Goal: Transaction & Acquisition: Book appointment/travel/reservation

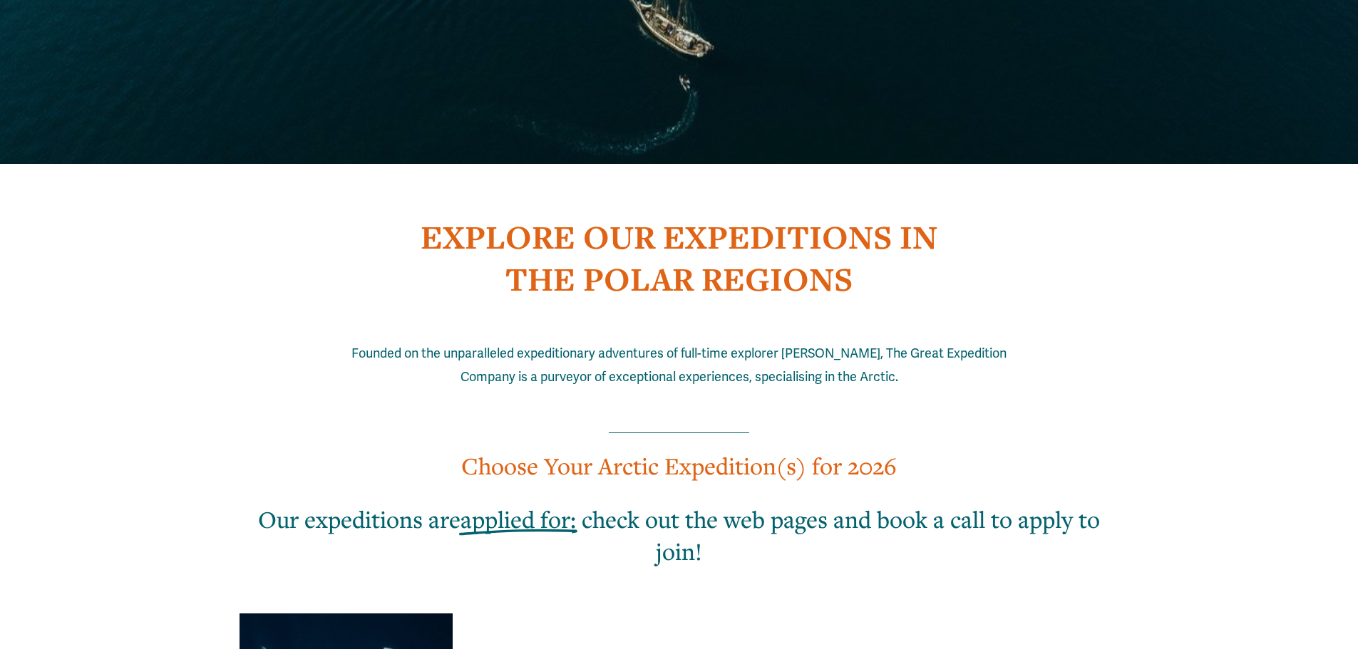
scroll to position [570, 0]
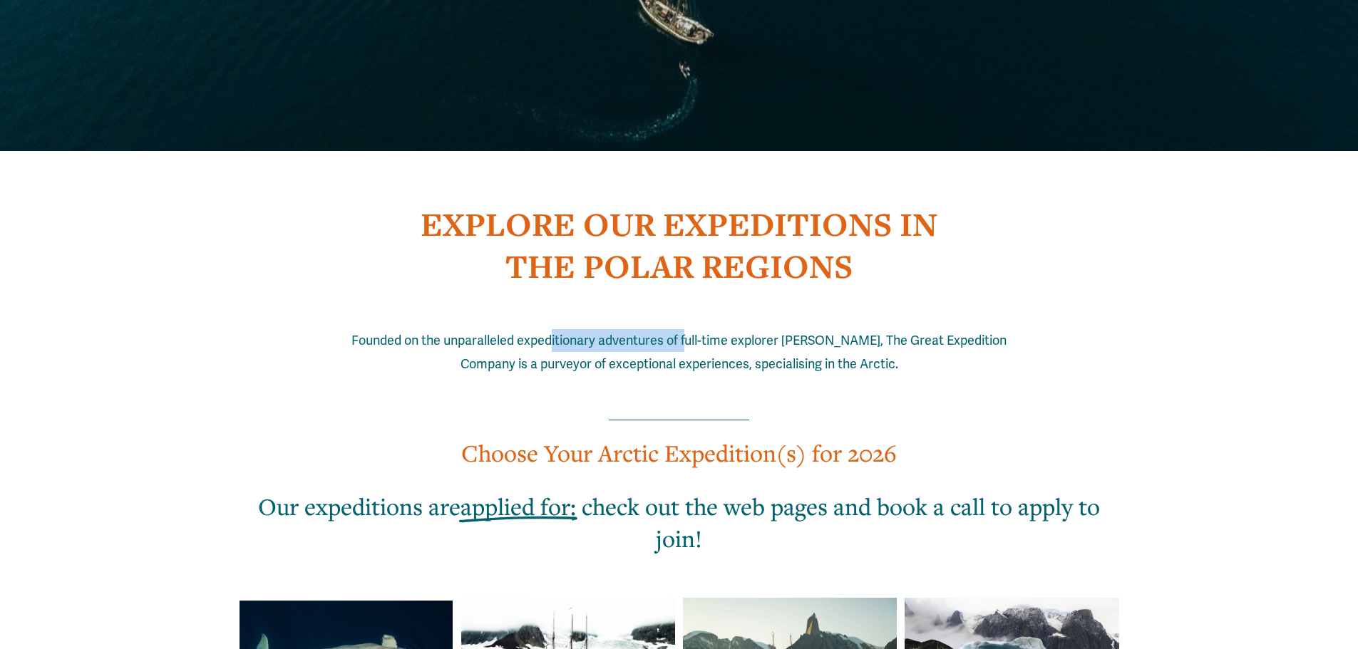
drag, startPoint x: 567, startPoint y: 306, endPoint x: 802, endPoint y: 314, distance: 235.3
click at [772, 333] on span "Founded on the unparalleled expeditionary adventures of full-time explorer [PER…" at bounding box center [680, 352] width 658 height 38
click at [802, 329] on p "Founded on the unparalleled expeditionary adventures of full-time explorer [PER…" at bounding box center [679, 352] width 658 height 46
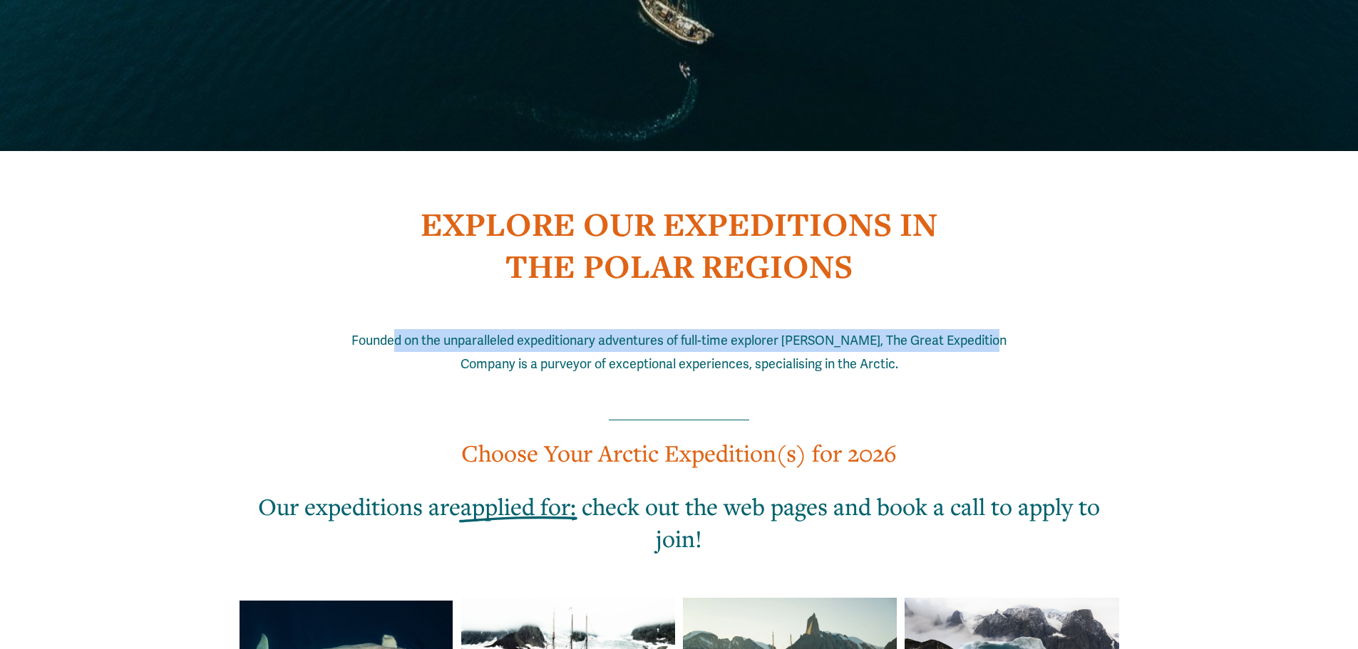
drag, startPoint x: 406, startPoint y: 300, endPoint x: 1054, endPoint y: 294, distance: 647.8
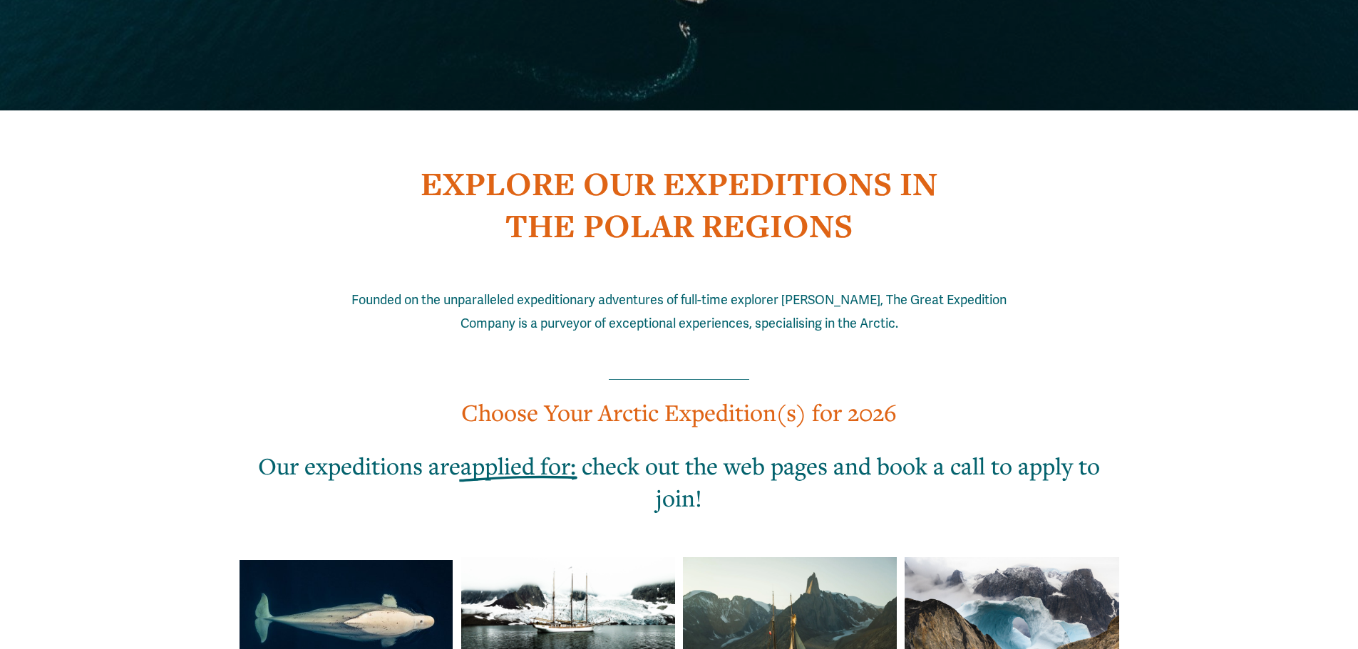
scroll to position [641, 0]
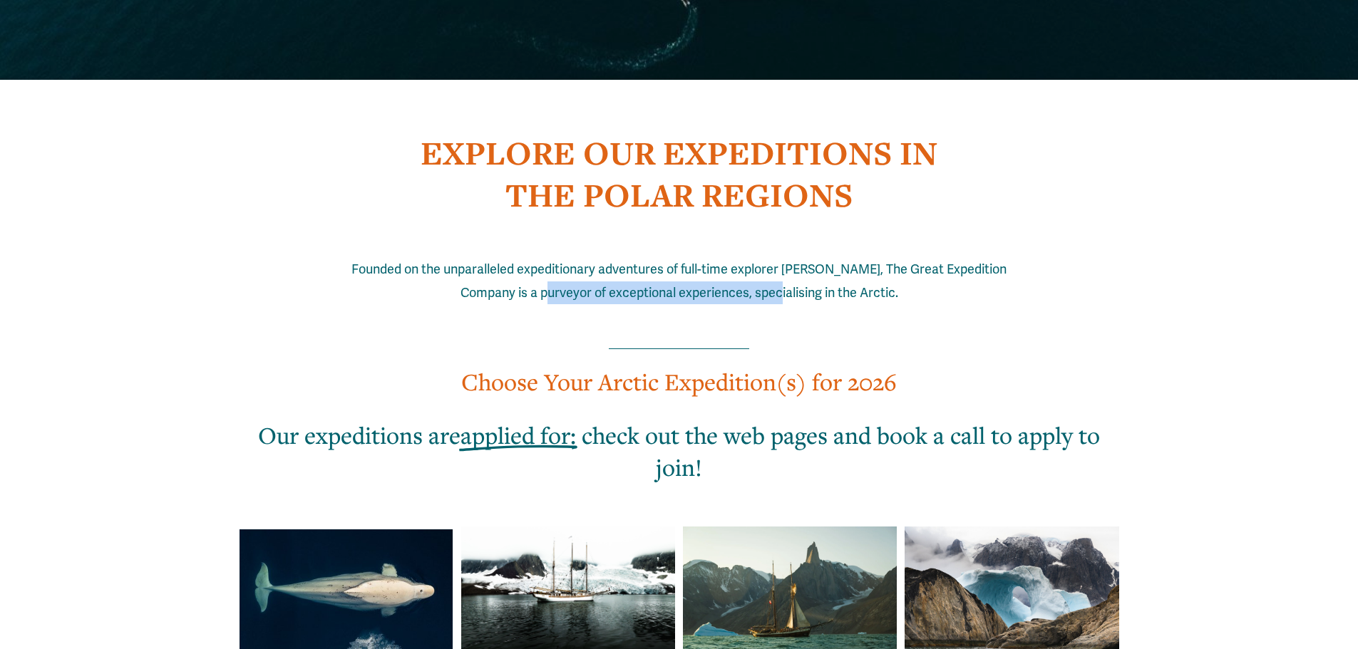
drag, startPoint x: 728, startPoint y: 254, endPoint x: 815, endPoint y: 254, distance: 86.9
click at [802, 258] on p "Founded on the unparalleled expeditionary adventures of full-time explorer [PER…" at bounding box center [679, 281] width 658 height 46
click at [827, 262] on span "Founded on the unparalleled expeditionary adventures of full-time explorer [PER…" at bounding box center [680, 281] width 658 height 38
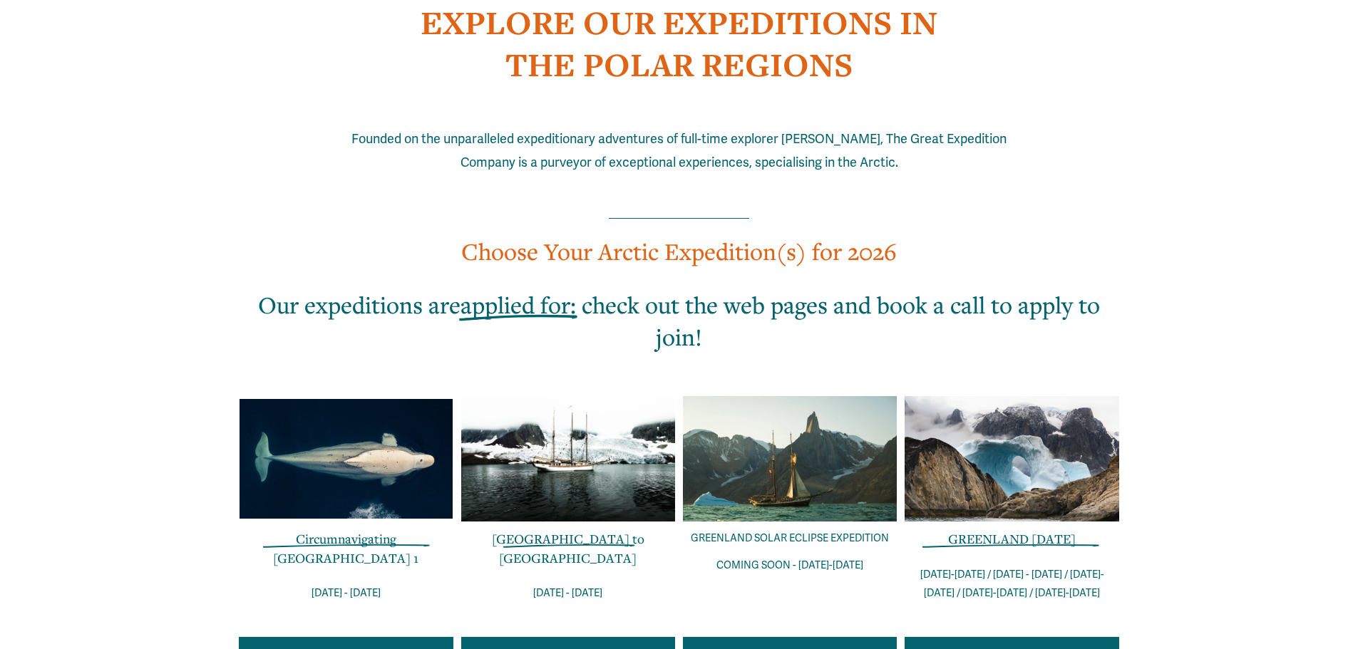
scroll to position [784, 0]
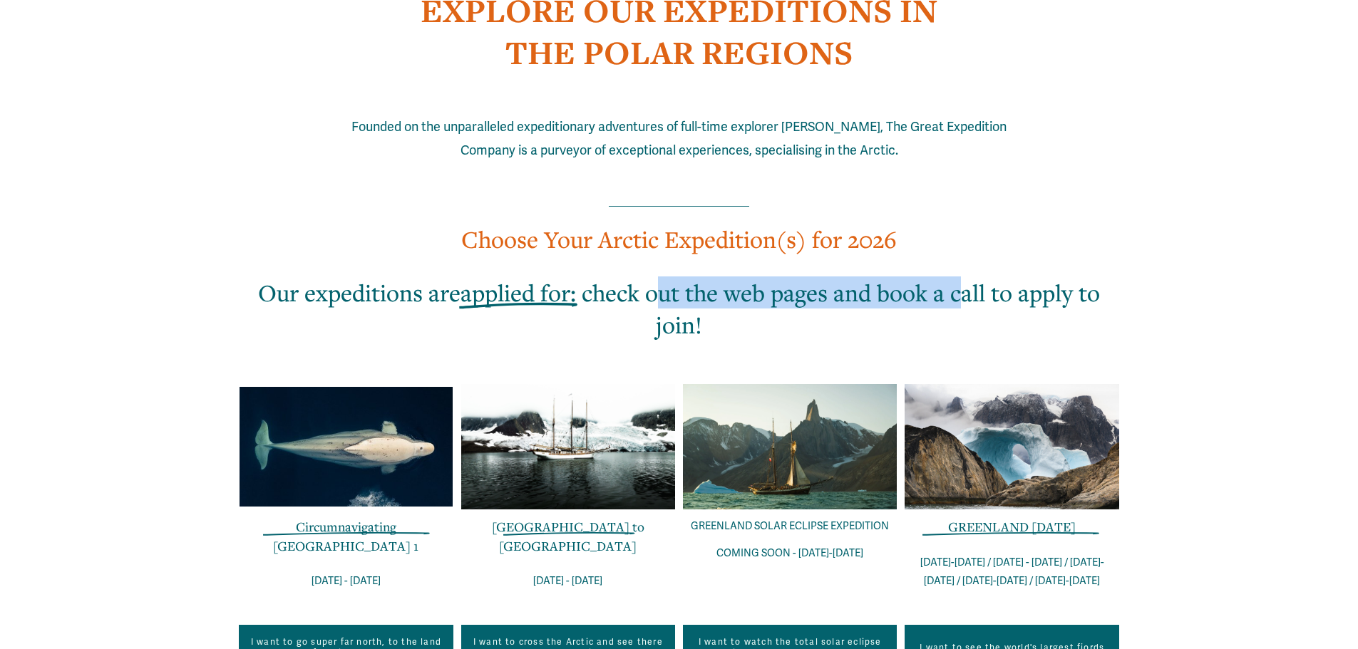
drag, startPoint x: 663, startPoint y: 259, endPoint x: 1018, endPoint y: 250, distance: 355.7
click at [983, 276] on h2 "Our expeditions are applied for : check out the web pages and book a call to ap…" at bounding box center [679, 308] width 880 height 64
click at [1027, 276] on h2 "Our expeditions are applied for : check out the web pages and book a call to ap…" at bounding box center [679, 308] width 880 height 64
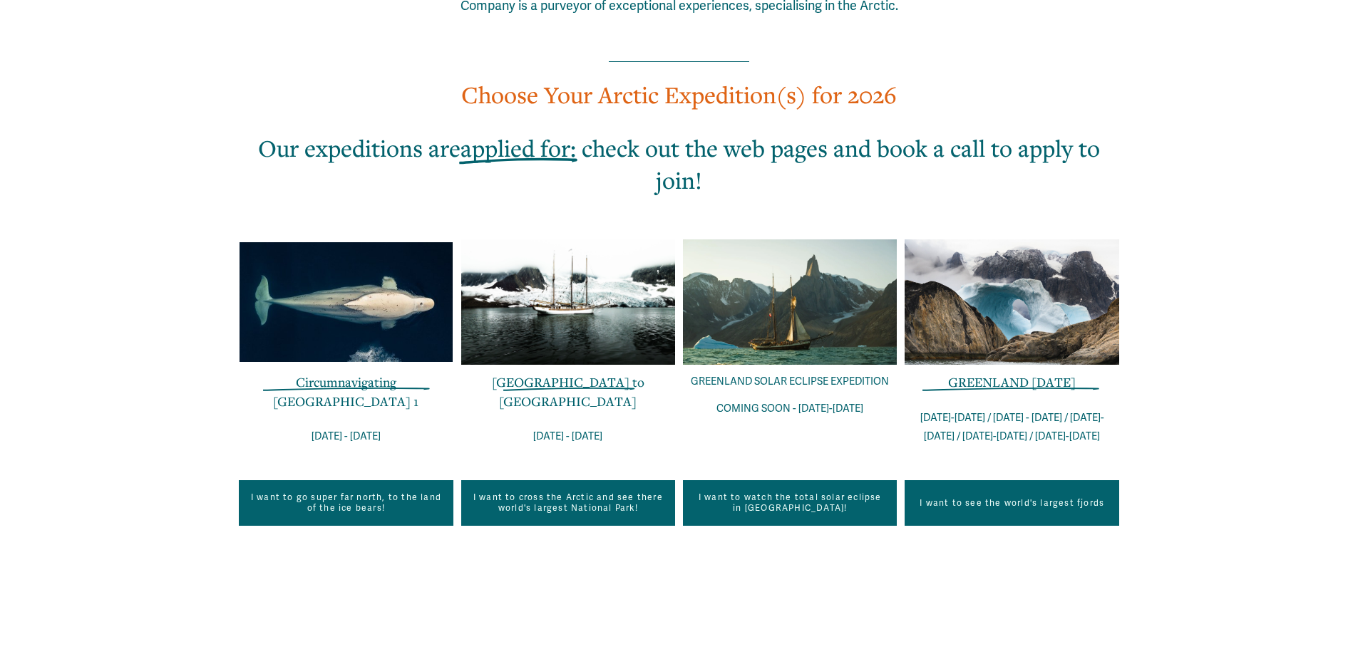
scroll to position [926, 0]
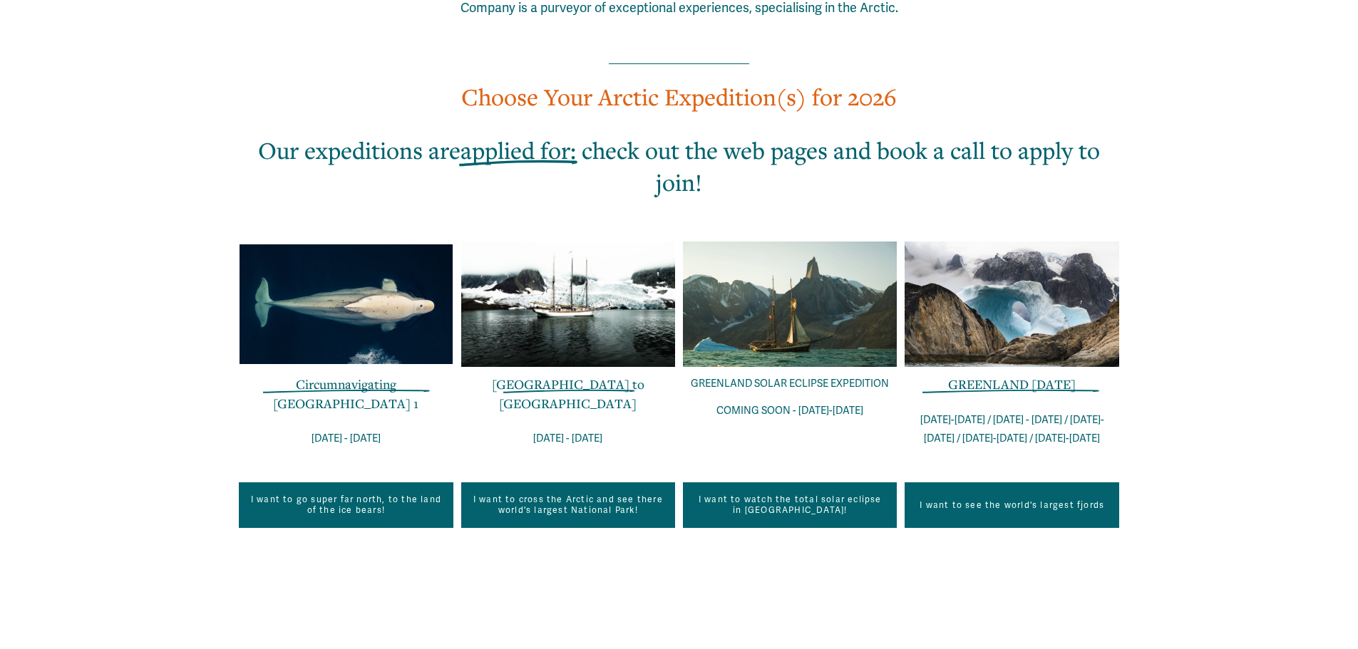
click at [1082, 482] on link "I want to see the world's largest fjords" at bounding box center [1011, 505] width 214 height 46
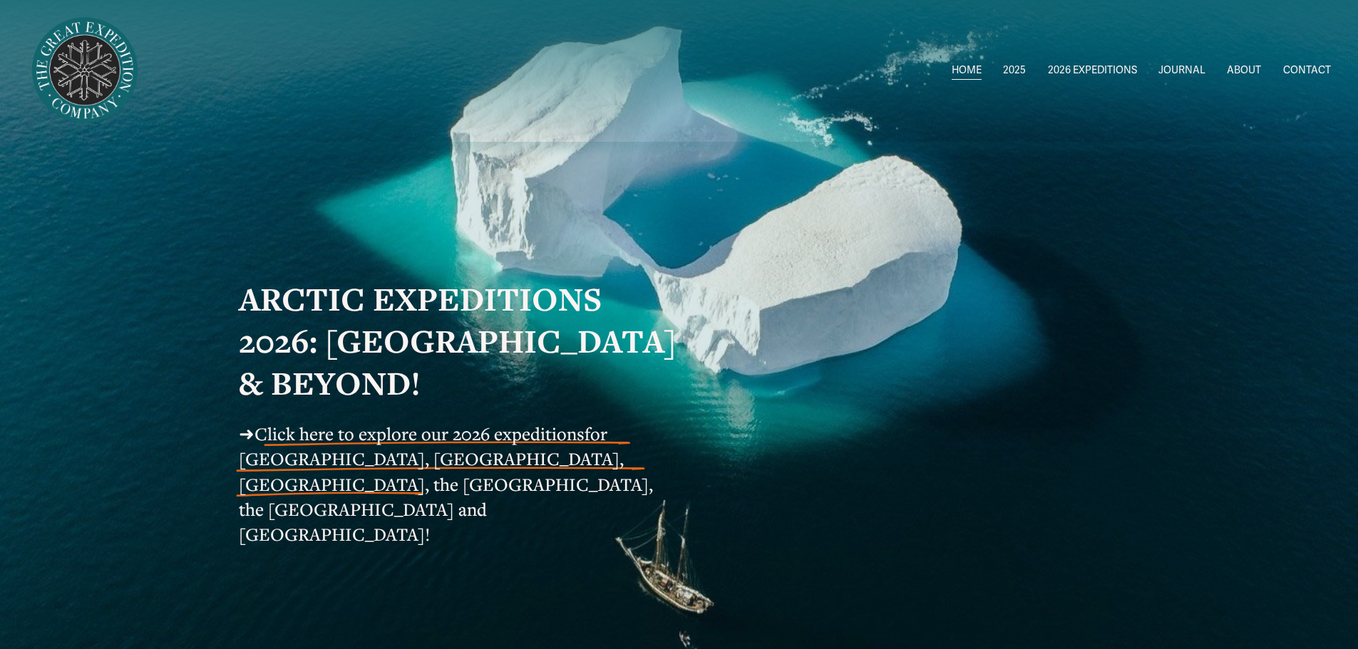
scroll to position [0, 0]
click at [0, 0] on span "Greenland AUG-SEPT" at bounding box center [0, 0] width 0 height 0
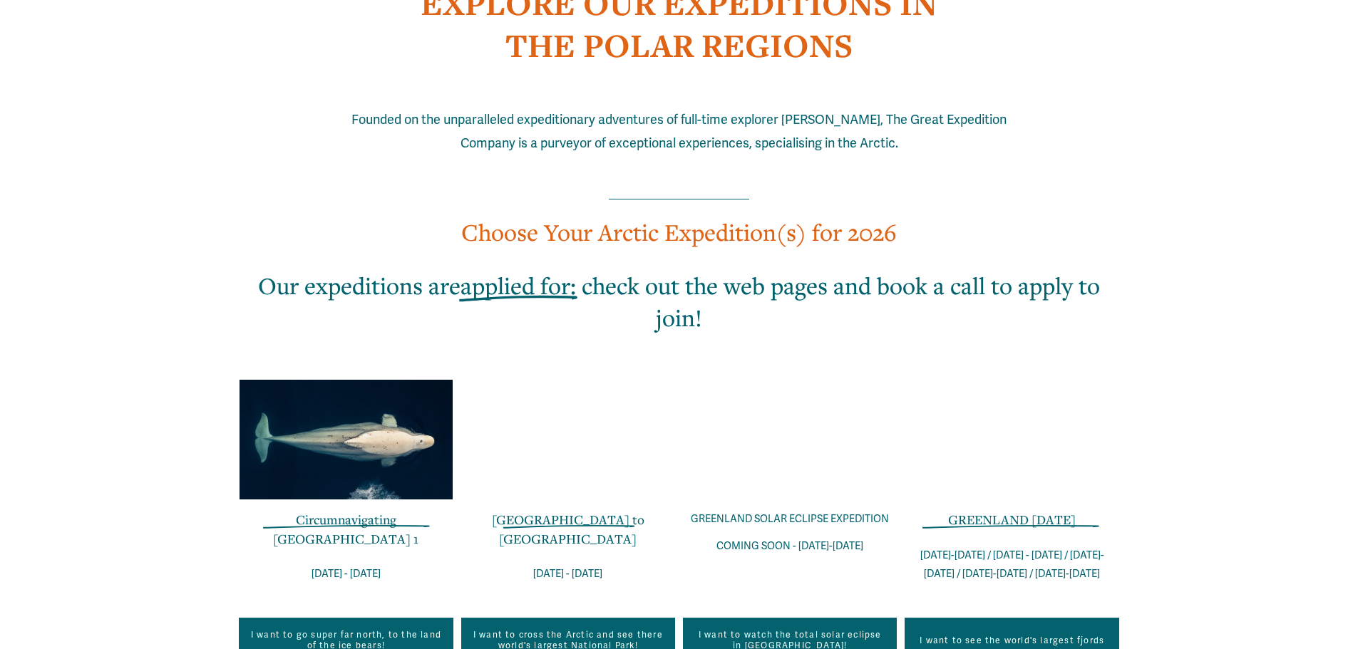
scroll to position [998, 0]
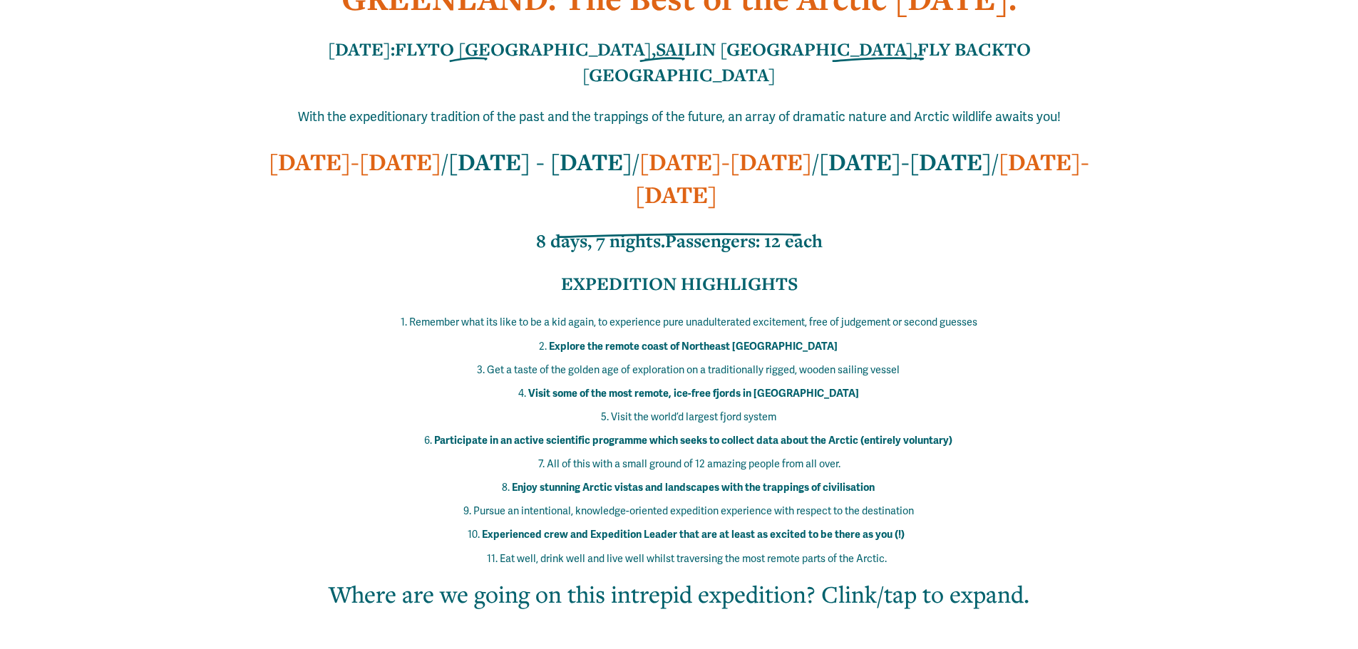
scroll to position [641, 0]
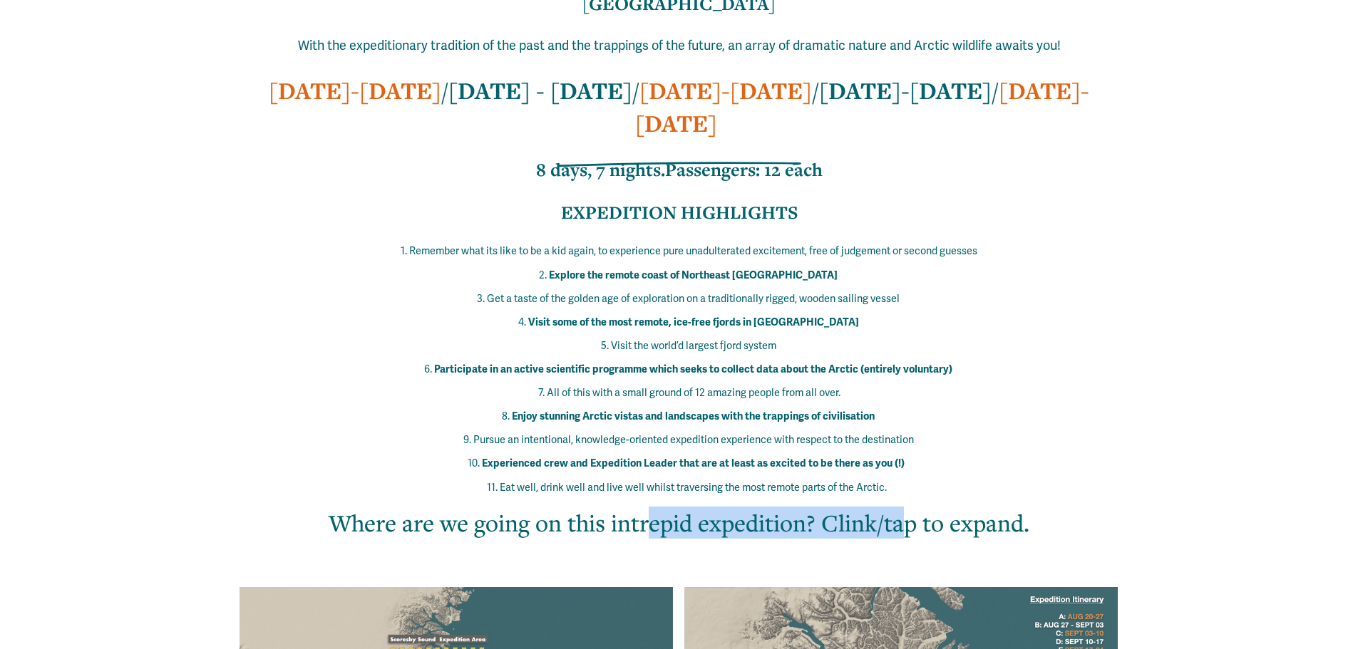
drag, startPoint x: 646, startPoint y: 471, endPoint x: 970, endPoint y: 467, distance: 323.6
click at [956, 507] on h2 "Where are we going on this intrepid expedition? Clink/tap to expand." at bounding box center [679, 523] width 806 height 32
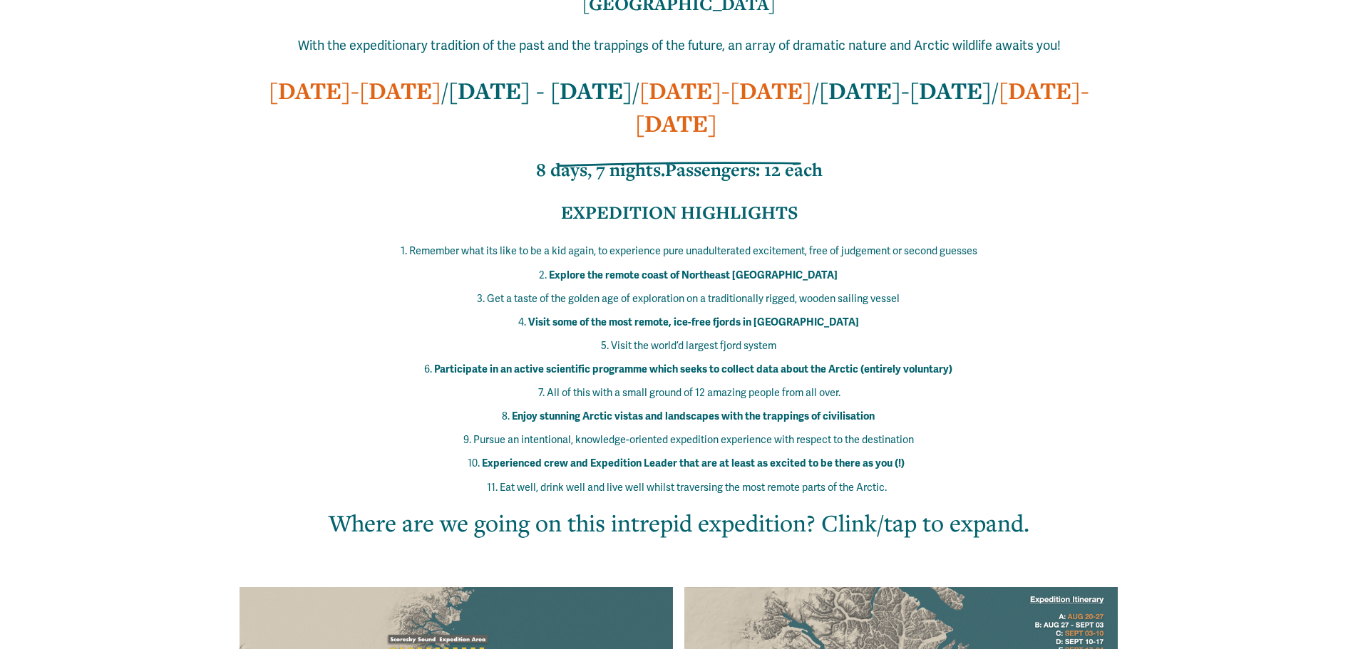
click at [986, 507] on h2 "Where are we going on this intrepid expedition? Clink/tap to expand." at bounding box center [679, 523] width 806 height 32
click at [961, 507] on h2 "Where are we going on this intrepid expedition? Clink/tap to expand." at bounding box center [679, 523] width 806 height 32
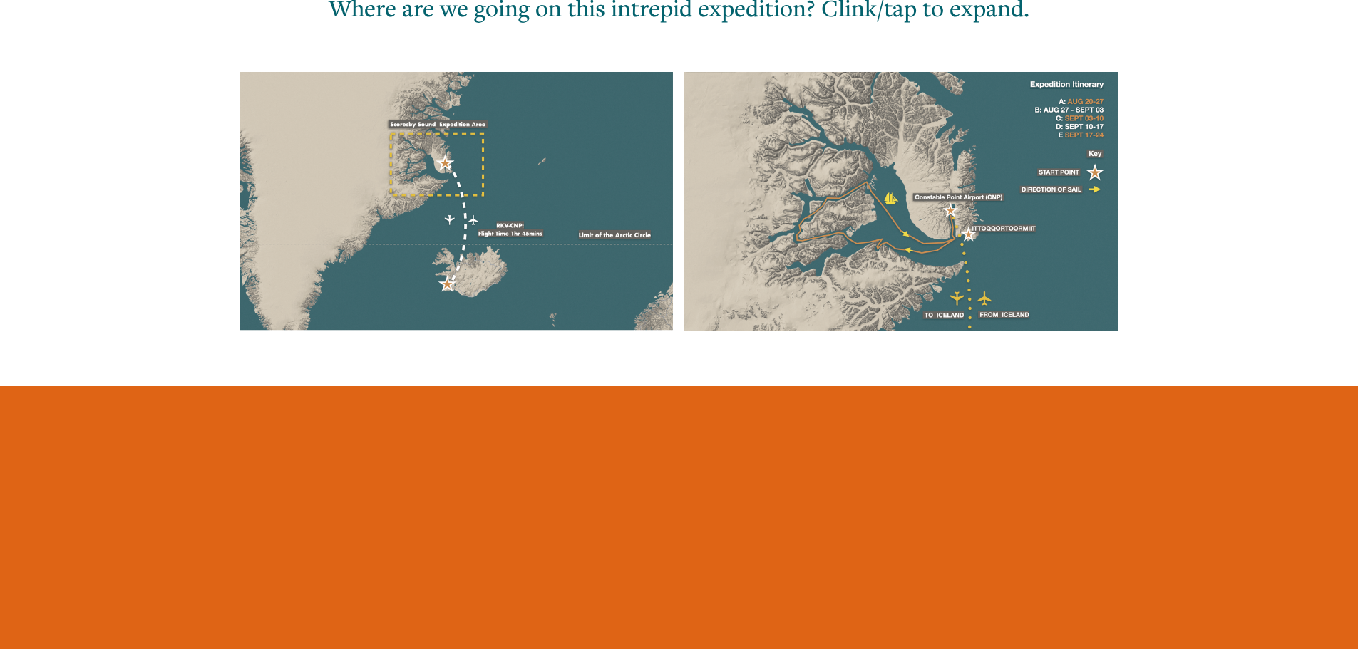
scroll to position [1425, 0]
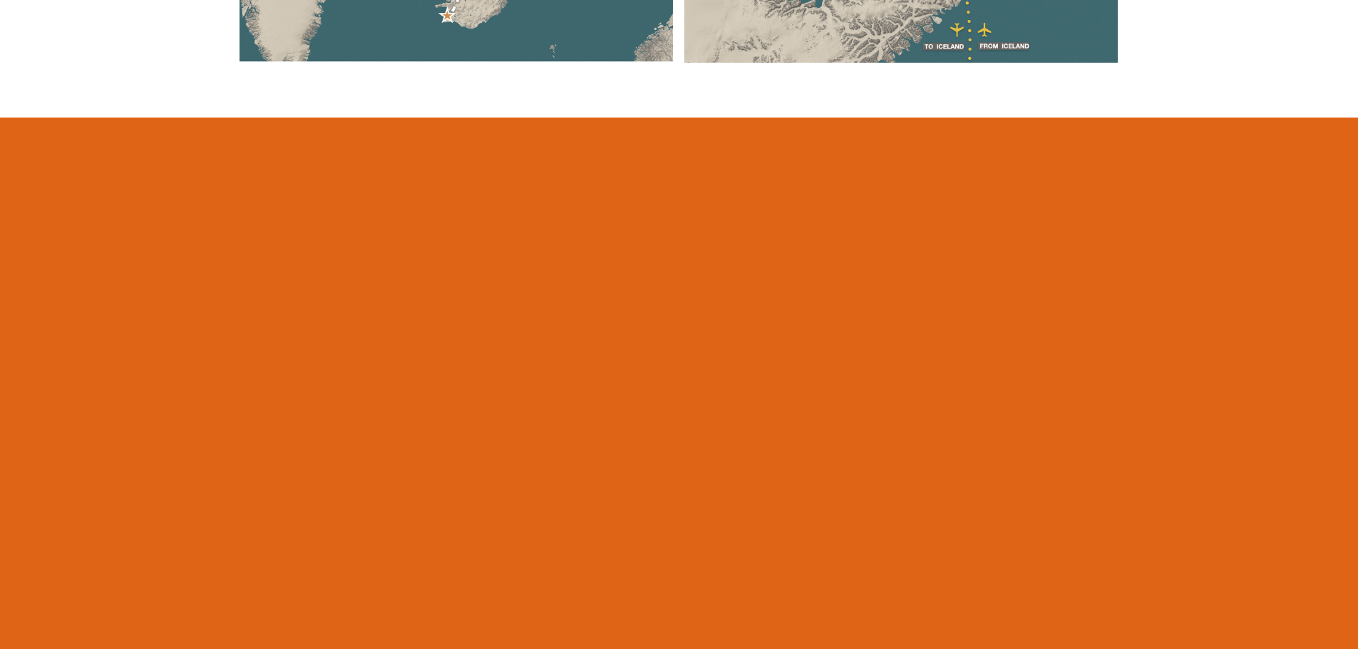
click at [1273, 386] on div at bounding box center [679, 474] width 1358 height 688
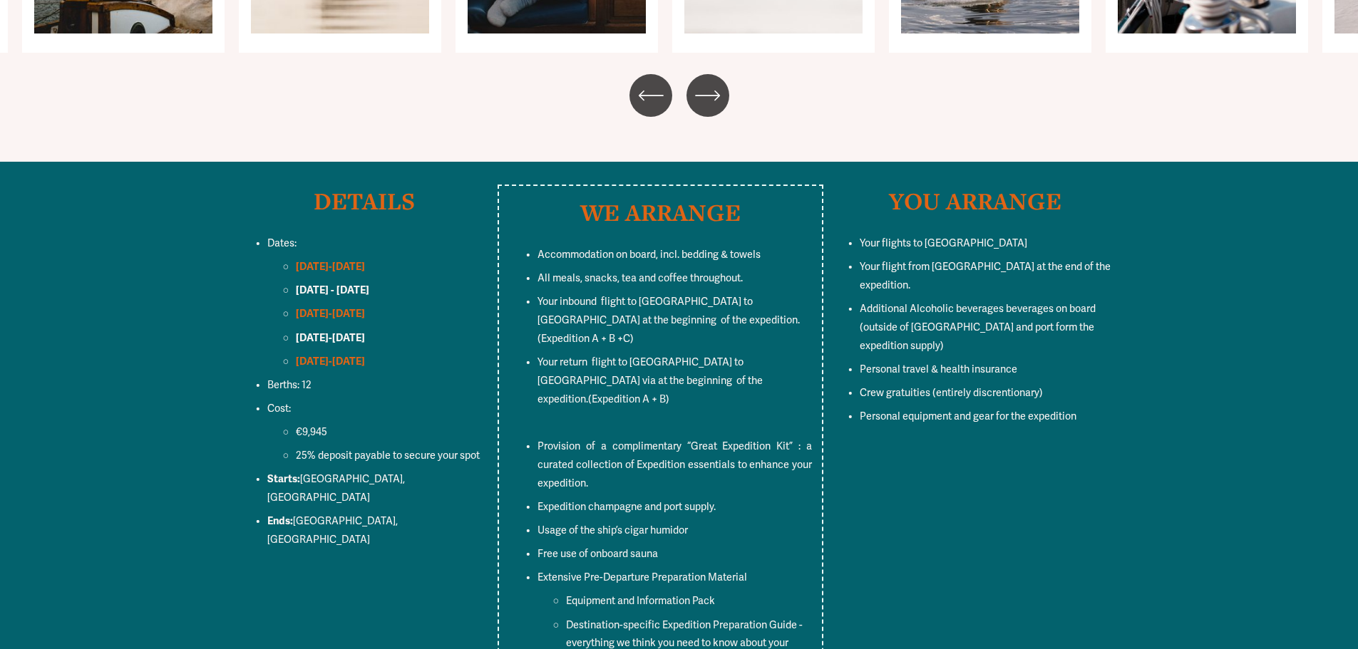
scroll to position [5558, 0]
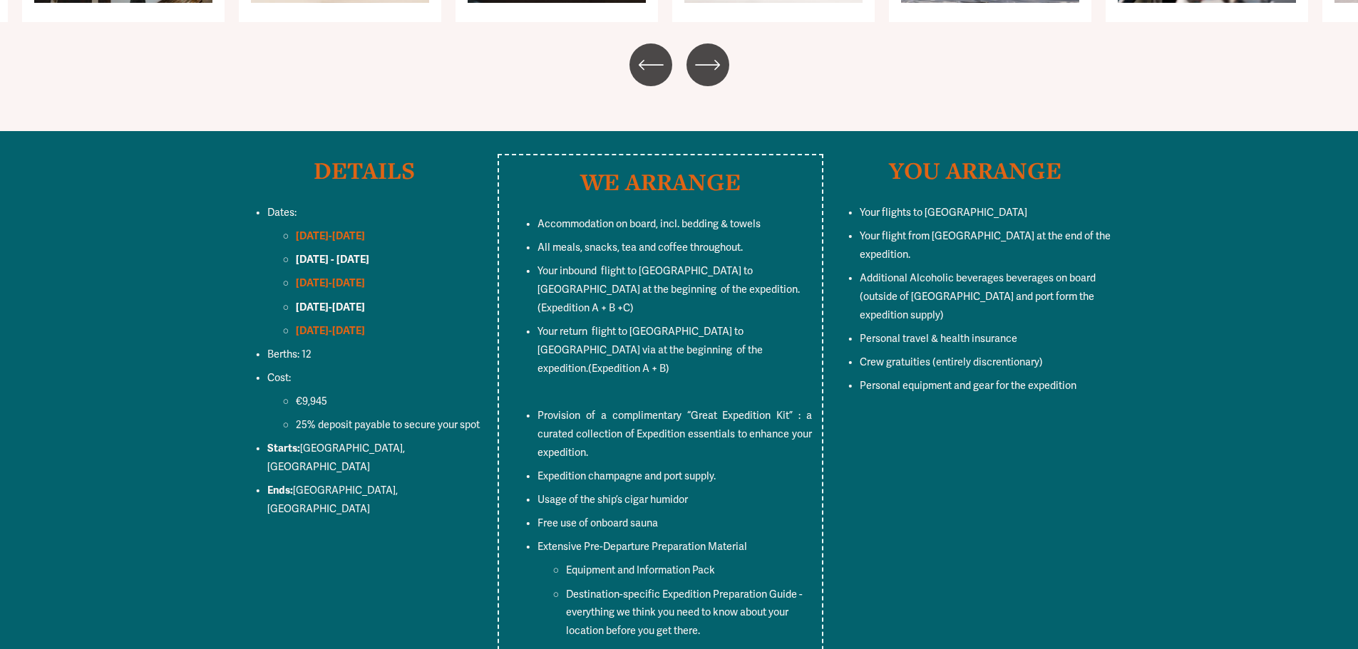
click at [361, 485] on span "Ends: Reykjavik, Iceland" at bounding box center [333, 500] width 133 height 31
drag, startPoint x: 319, startPoint y: 343, endPoint x: 416, endPoint y: 346, distance: 97.7
click at [416, 419] on span "25% deposit payable to secure your spot" at bounding box center [388, 425] width 184 height 12
click at [431, 440] on p "Starts: Reykjavik, Iceland" at bounding box center [378, 458] width 222 height 37
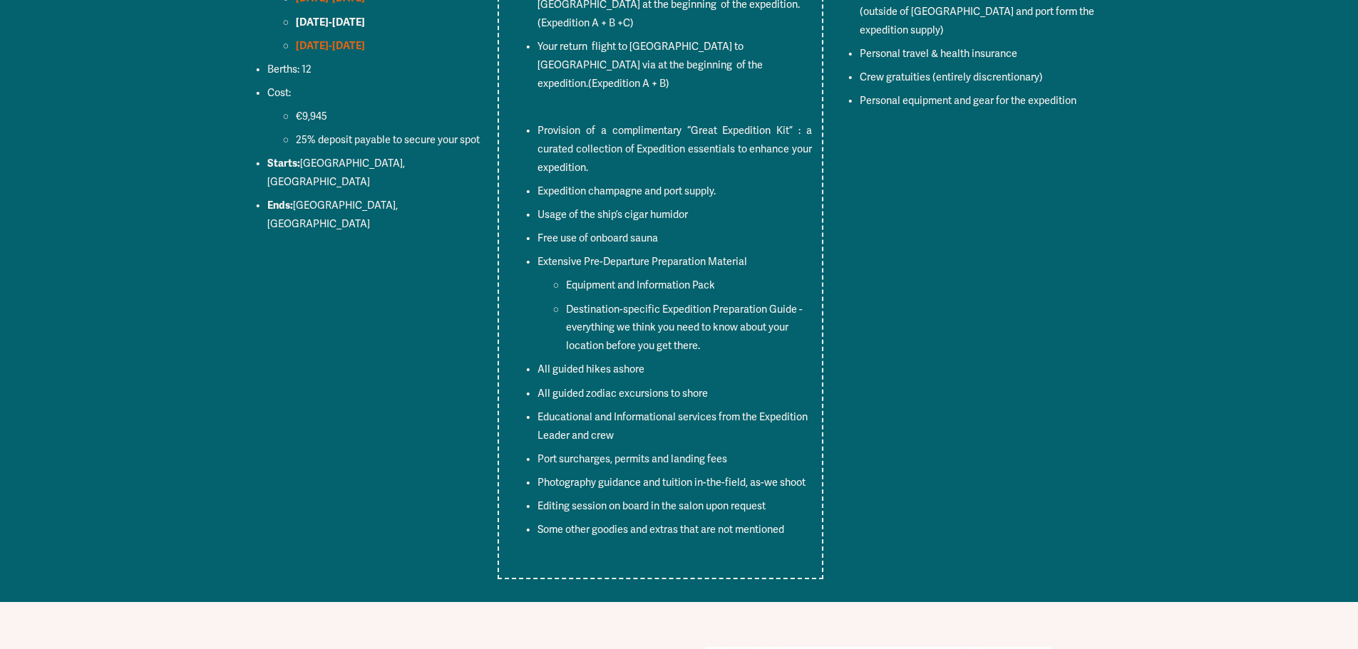
click at [1150, 368] on div "WE ARRANGE Accommodation on board, incl. bedding & towels All meals, snacks, te…" at bounding box center [679, 224] width 1358 height 710
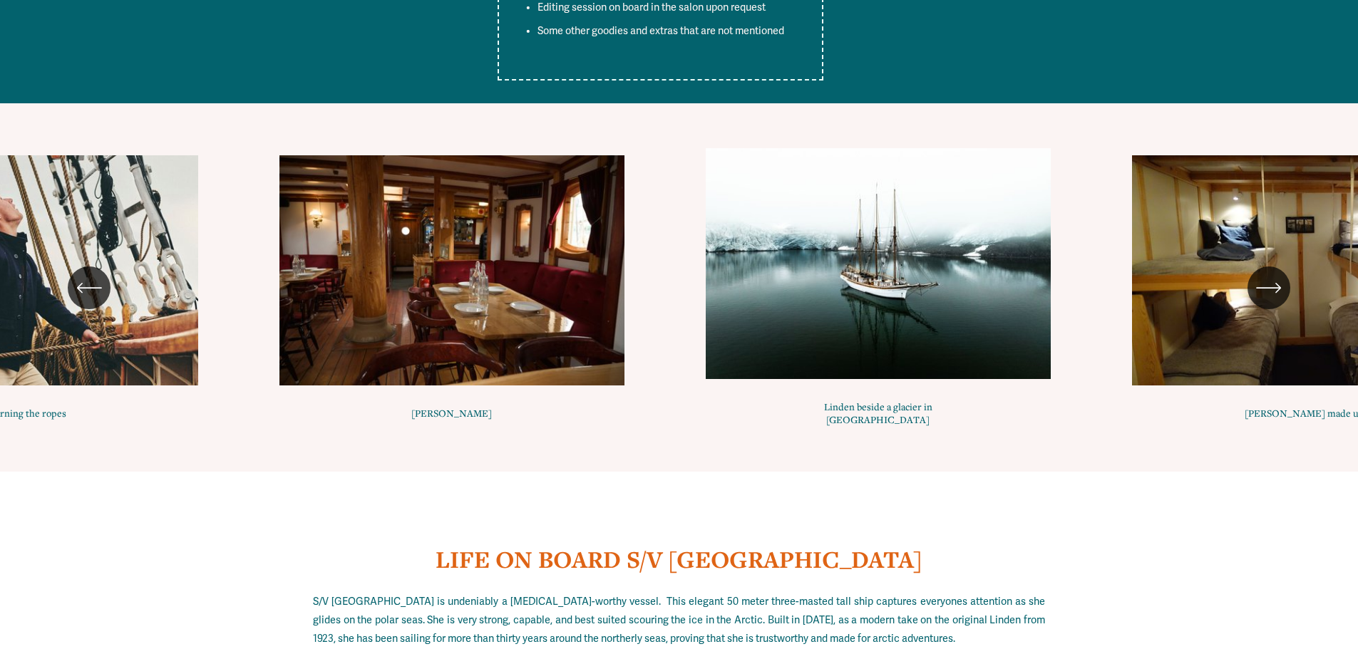
scroll to position [6414, 0]
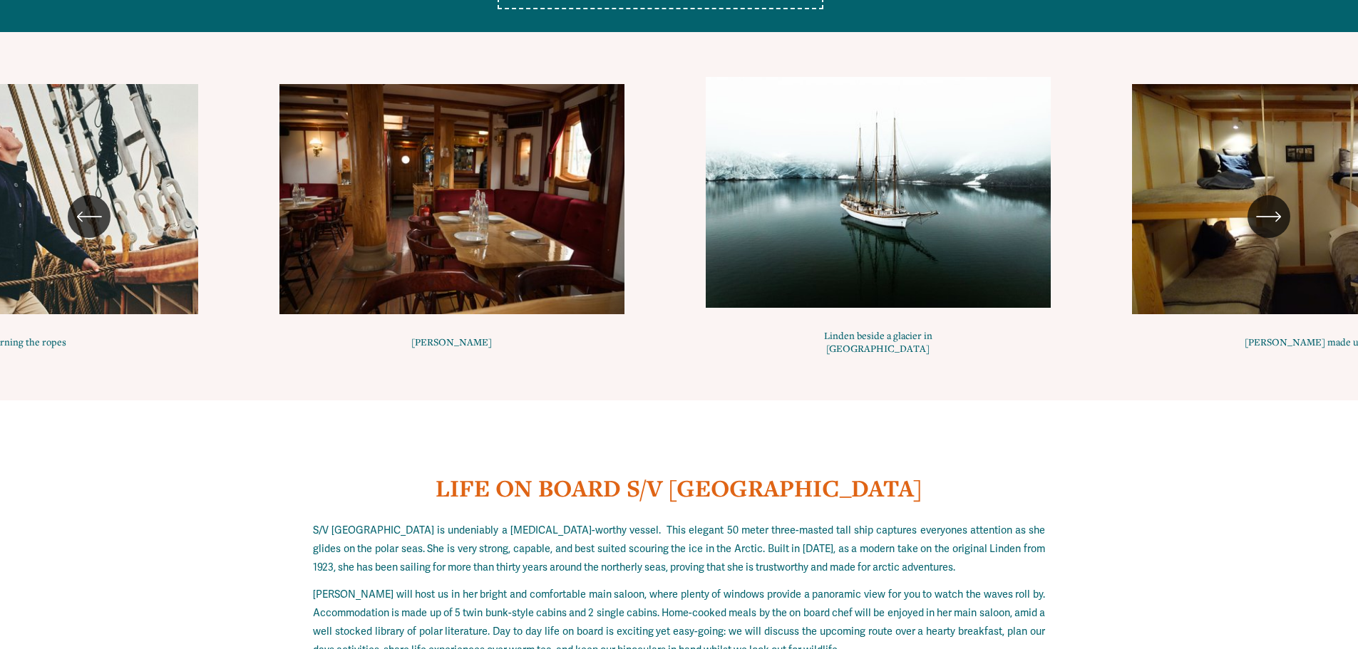
click at [1268, 195] on div "\a \a \a Next\a \a" at bounding box center [1268, 216] width 43 height 43
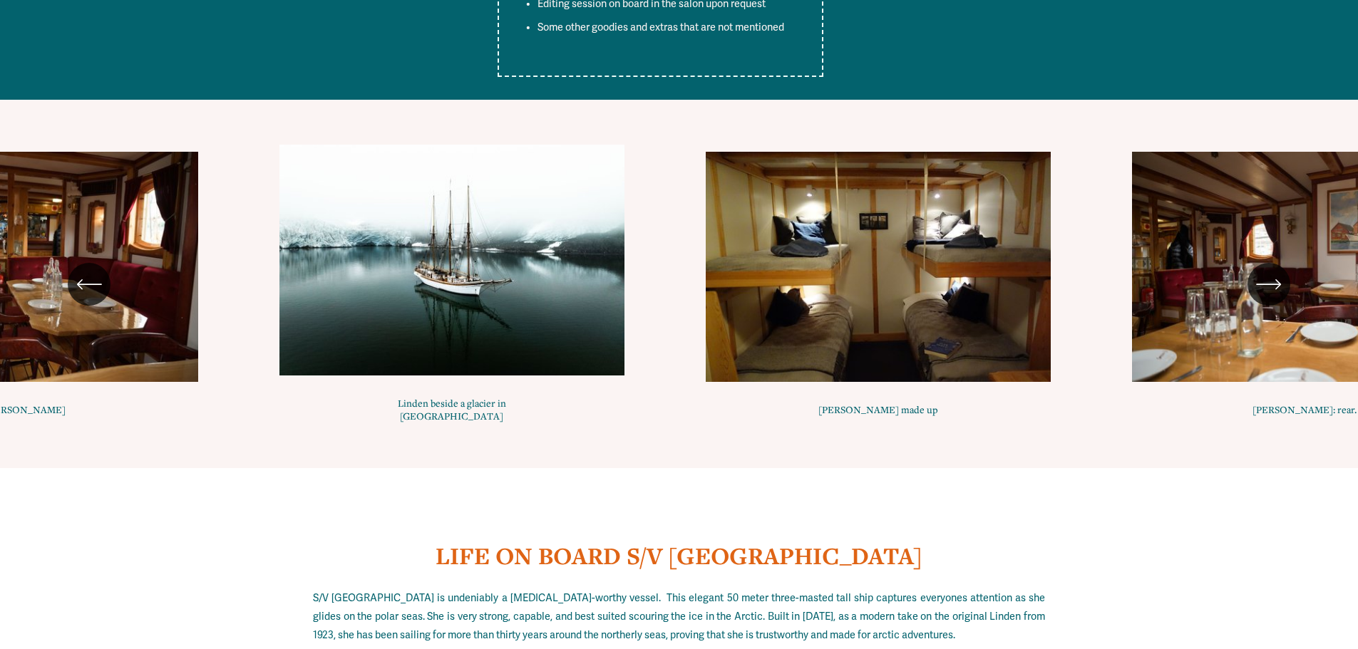
scroll to position [6129, 0]
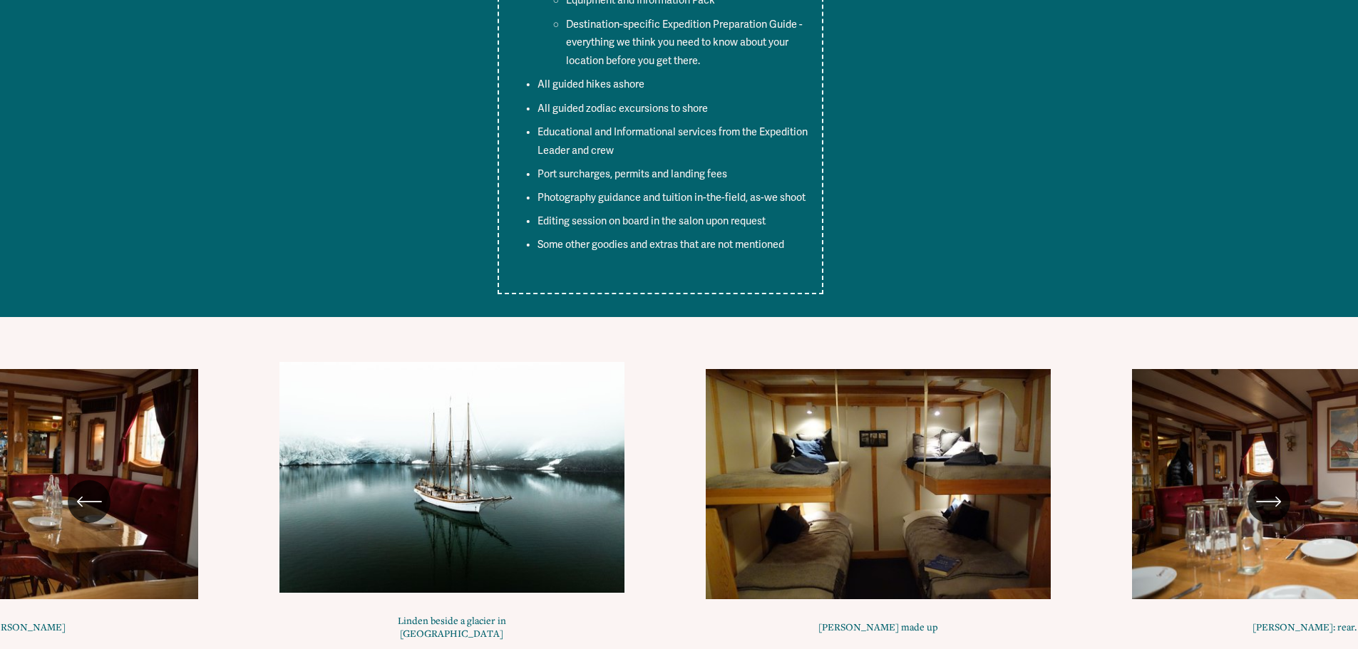
click at [1274, 502] on icon "\a \a \a Next\a \a" at bounding box center [1267, 502] width 23 height 0
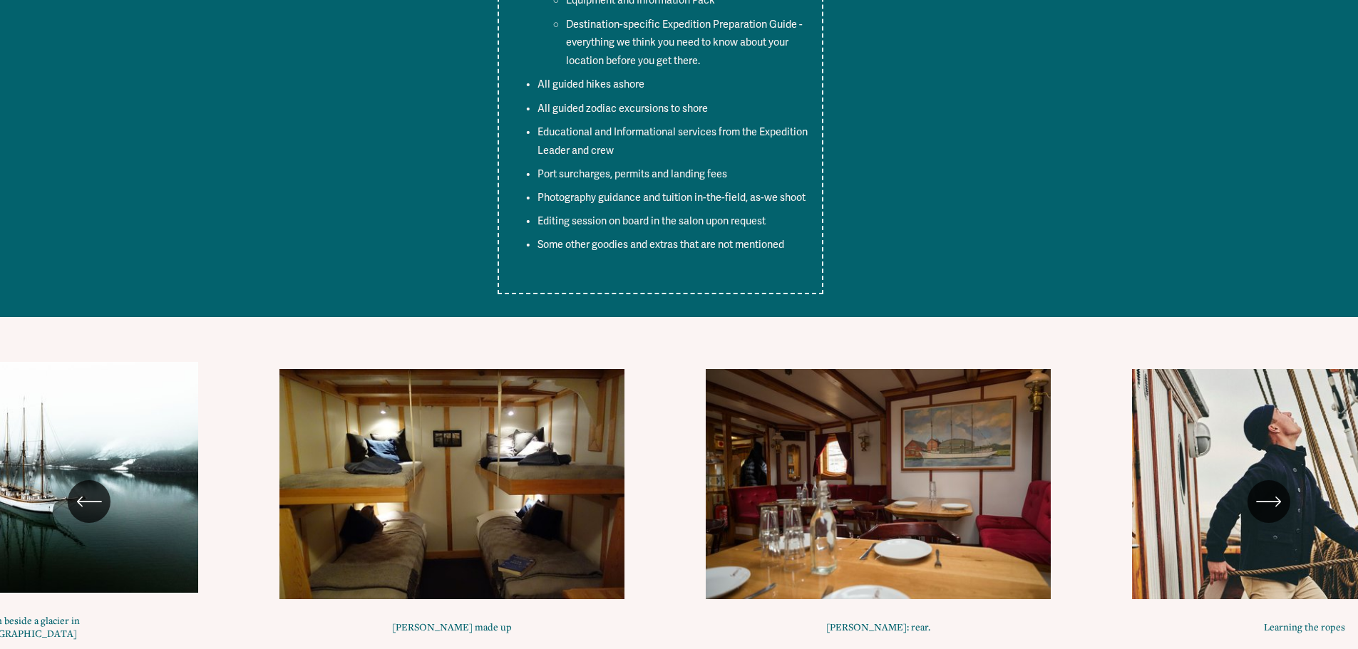
click at [1274, 502] on icon "\a \a \a Next\a \a" at bounding box center [1267, 502] width 23 height 0
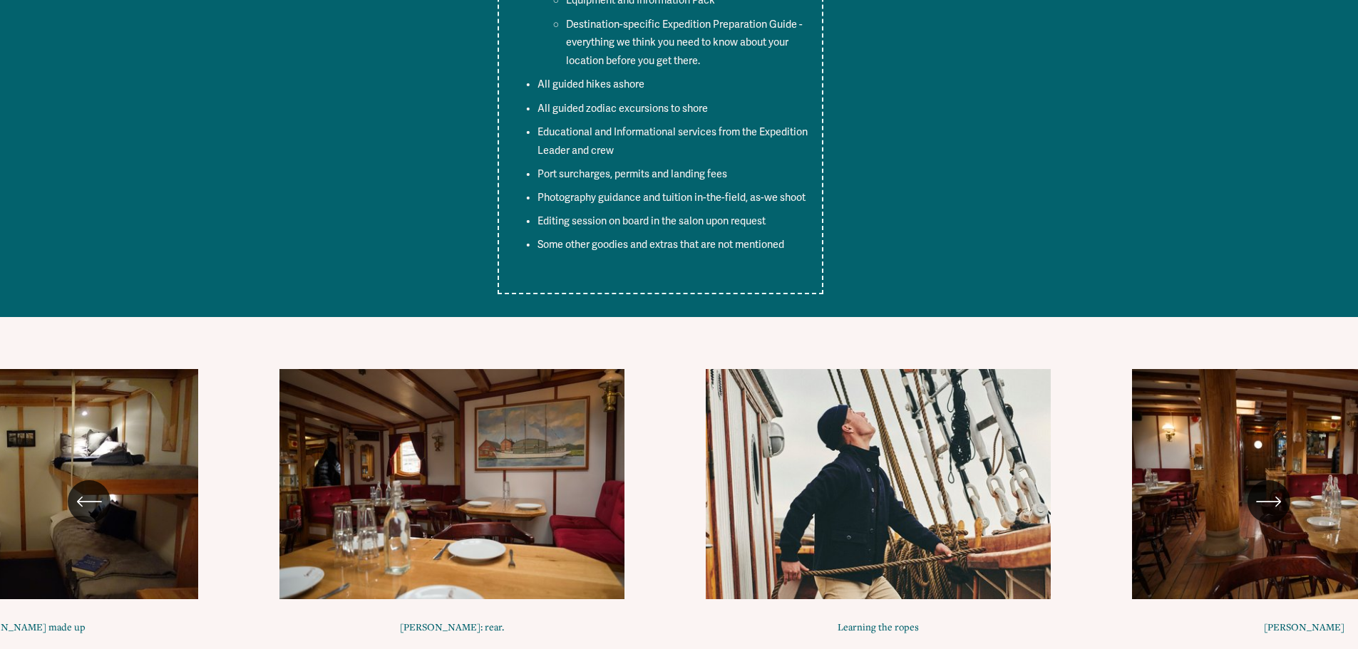
click at [1274, 502] on icon "\a \a \a Next\a \a" at bounding box center [1267, 502] width 23 height 0
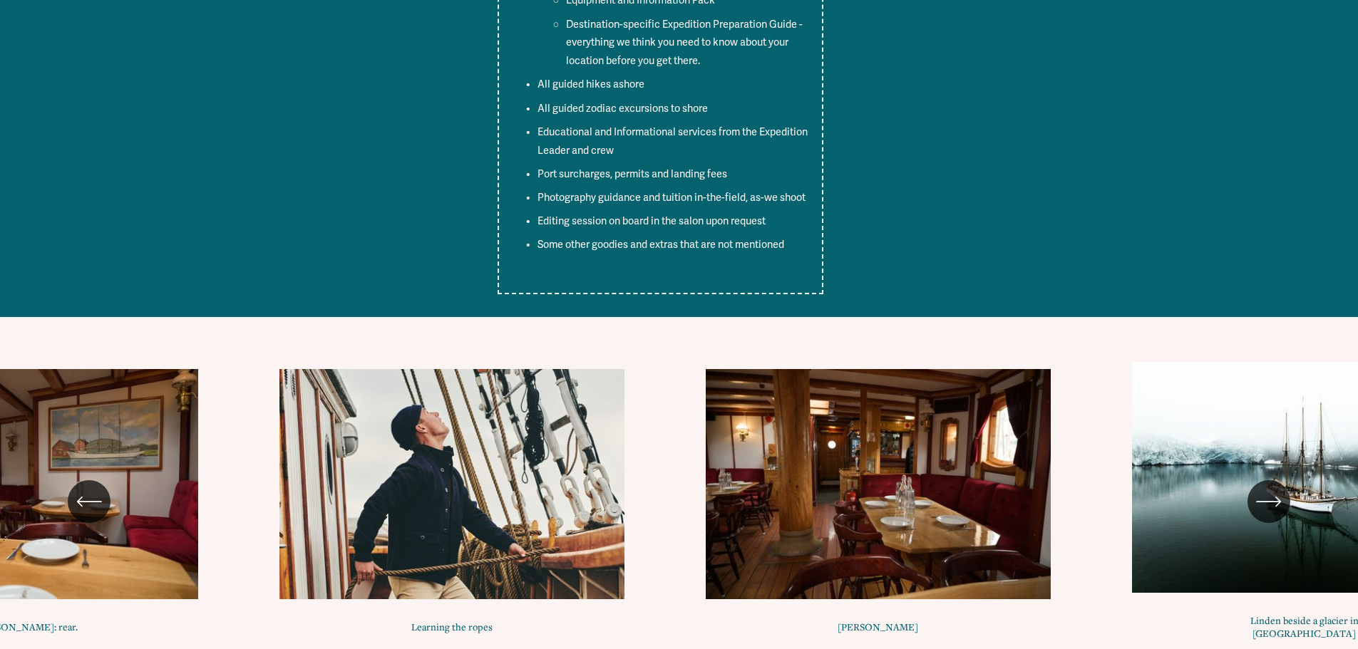
click at [1274, 502] on icon "\a \a \a Next\a \a" at bounding box center [1267, 502] width 23 height 0
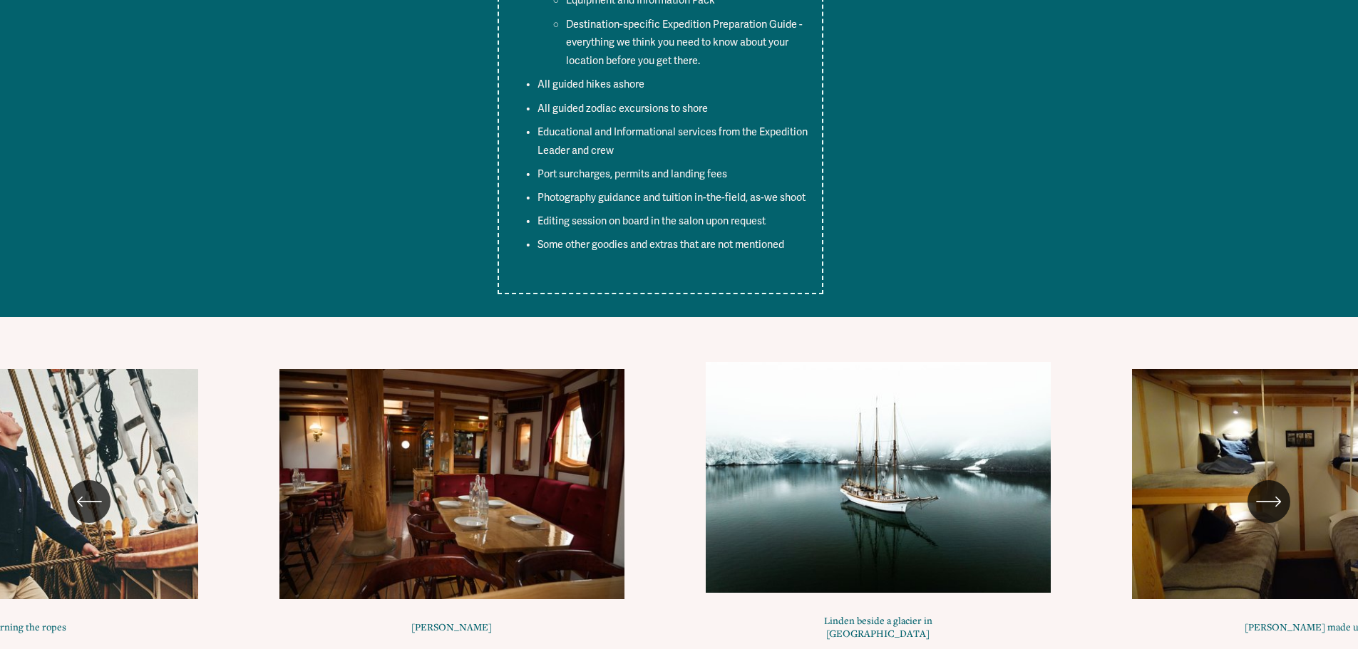
click at [1274, 502] on icon "\a \a \a Next\a \a" at bounding box center [1267, 502] width 23 height 0
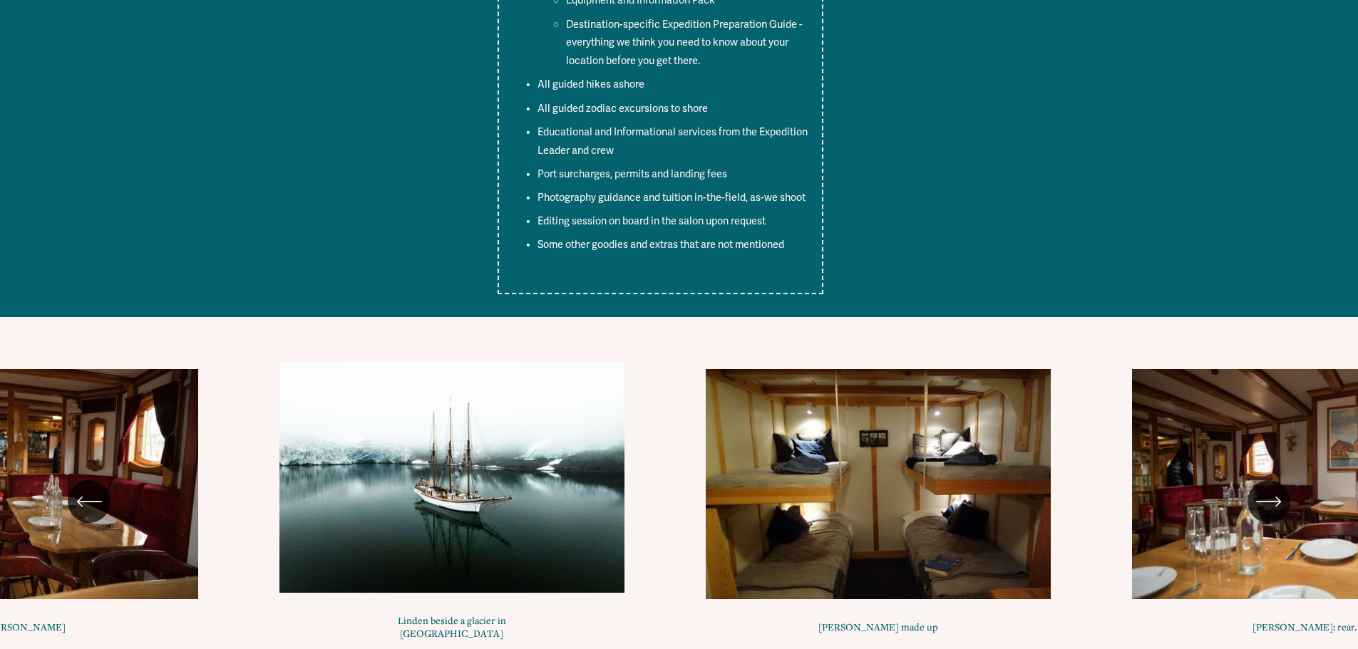
click at [1274, 502] on icon "\a \a \a Next\a \a" at bounding box center [1267, 502] width 23 height 0
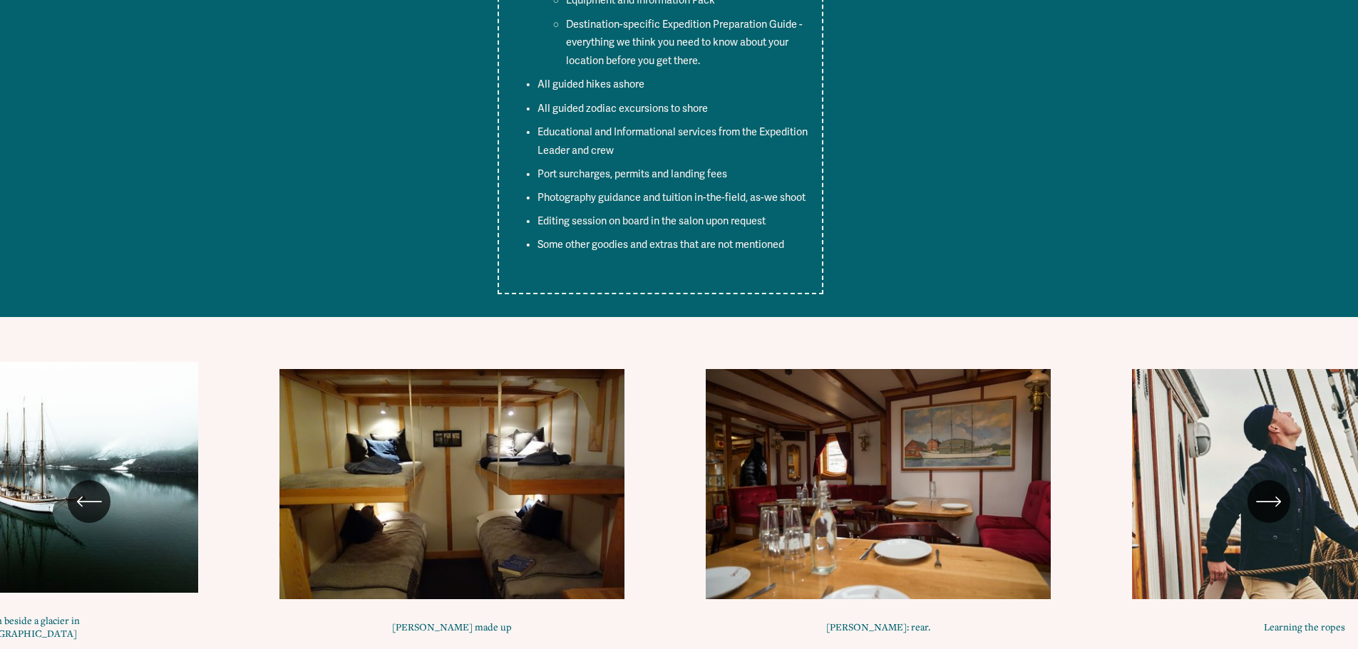
click at [1274, 502] on icon "\a \a \a Next\a \a" at bounding box center [1267, 502] width 23 height 0
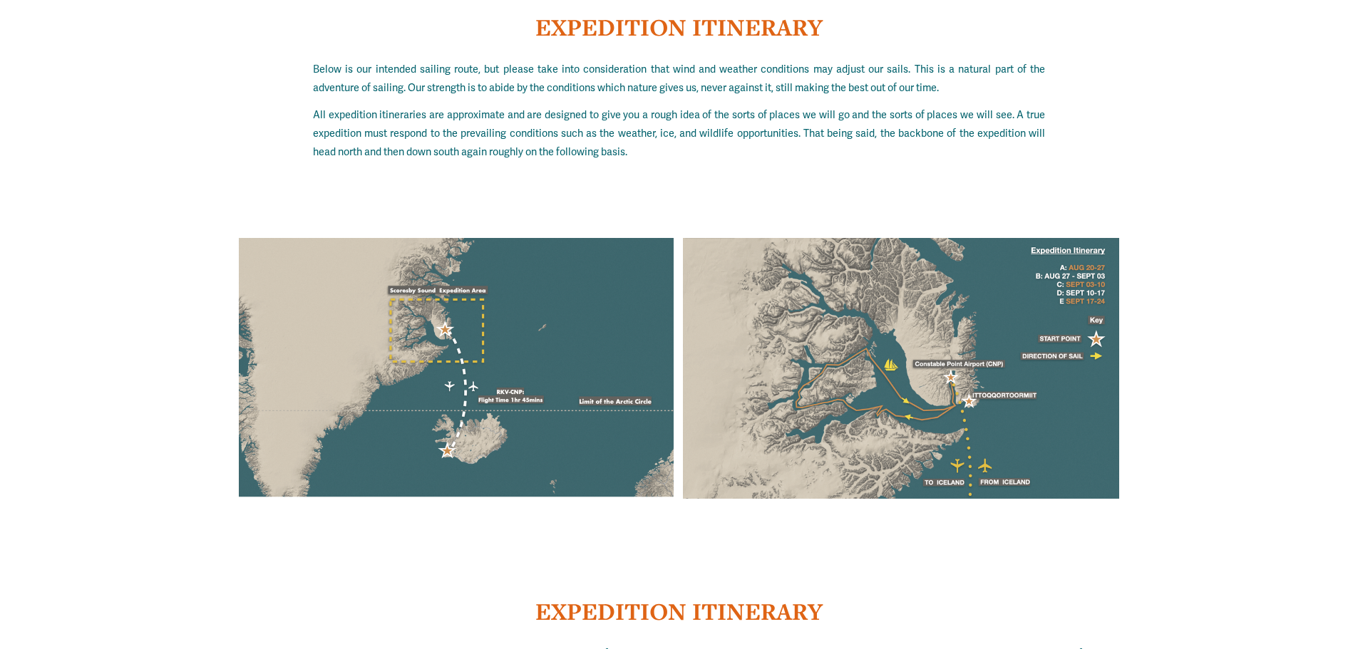
scroll to position [8195, 0]
